Goal: Information Seeking & Learning: Learn about a topic

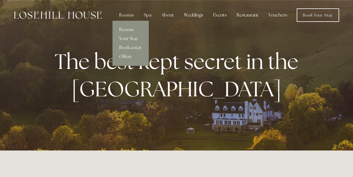
click at [129, 28] on link "Rooms" at bounding box center [131, 29] width 36 height 9
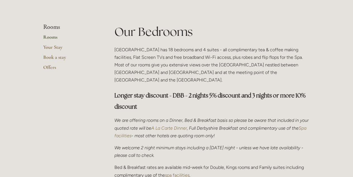
scroll to position [118, 0]
click at [50, 37] on link "Rooms" at bounding box center [69, 39] width 53 height 10
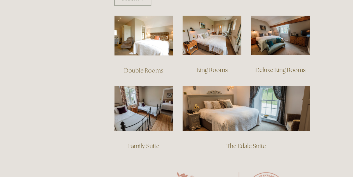
scroll to position [394, 0]
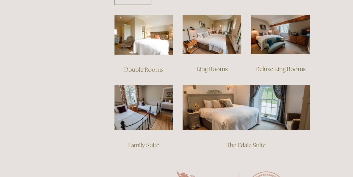
click at [271, 65] on link "Deluxe King Rooms" at bounding box center [281, 69] width 50 height 8
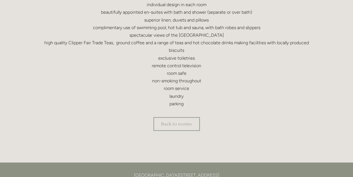
scroll to position [215, 0]
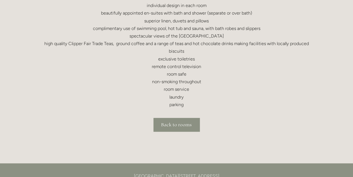
click at [179, 123] on link "Back to rooms" at bounding box center [177, 125] width 46 height 14
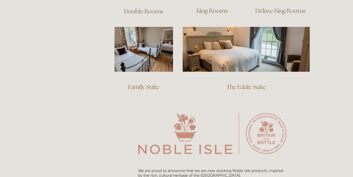
scroll to position [452, 0]
click at [241, 82] on link "The Edale Suite" at bounding box center [246, 86] width 39 height 8
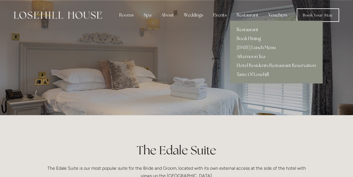
click at [245, 28] on link "Restaurant" at bounding box center [276, 29] width 93 height 9
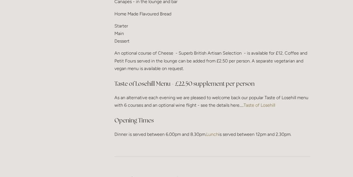
scroll to position [761, 0]
click at [261, 102] on link "Taste of Losehill" at bounding box center [260, 104] width 32 height 5
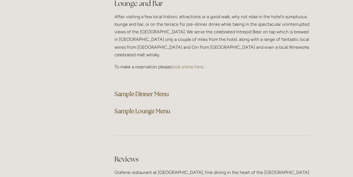
scroll to position [1444, 0]
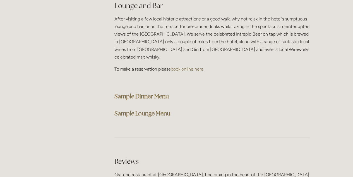
click at [149, 92] on strong "Sample Dinner Menu" at bounding box center [142, 96] width 54 height 8
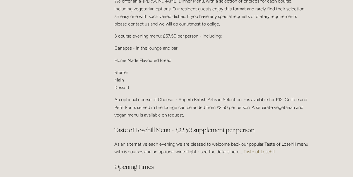
scroll to position [714, 0]
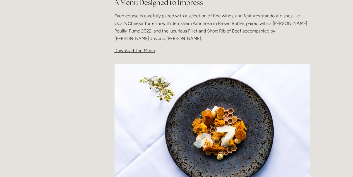
scroll to position [145, 0]
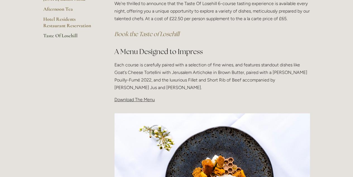
click at [139, 101] on span "Download The Menu" at bounding box center [135, 99] width 41 height 5
click at [132, 99] on span "Download The Menu" at bounding box center [135, 99] width 41 height 5
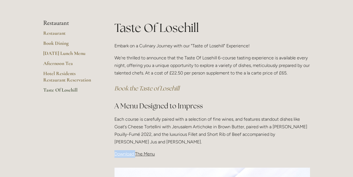
scroll to position [91, 0]
click at [60, 90] on link "Taste Of Losehill" at bounding box center [69, 92] width 53 height 10
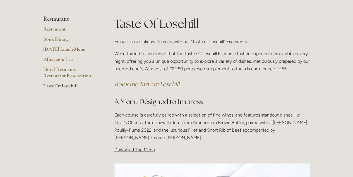
scroll to position [95, 0]
